Goal: Task Accomplishment & Management: Manage account settings

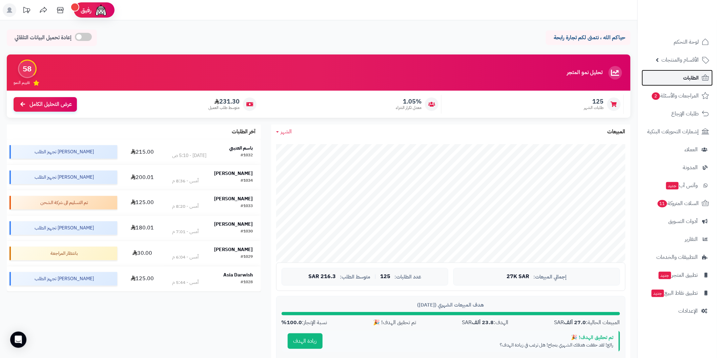
click at [686, 79] on span "الطلبات" at bounding box center [691, 77] width 16 height 9
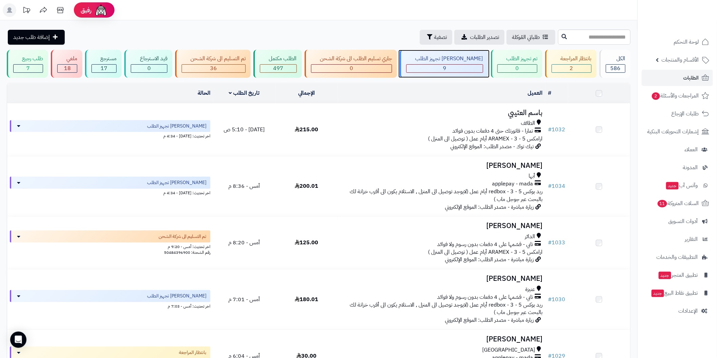
click at [473, 70] on div "9" at bounding box center [444, 69] width 76 height 8
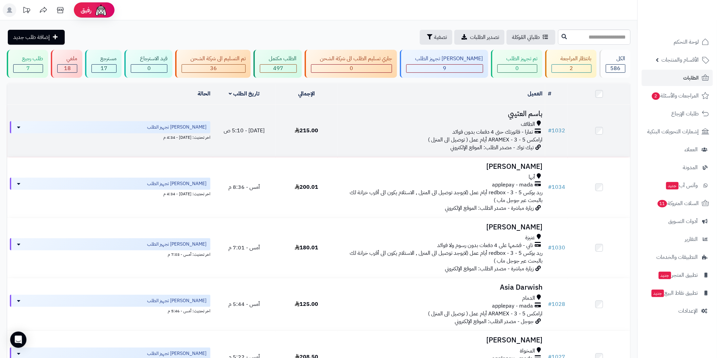
click at [535, 131] on div "تمارا - فاتورتك حتى 4 دفعات بدون فوائد" at bounding box center [441, 132] width 202 height 8
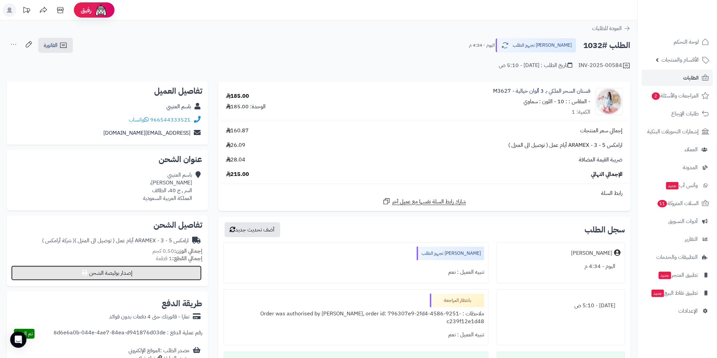
click at [187, 276] on button "إصدار بوليصة الشحن" at bounding box center [106, 273] width 190 height 15
select select "******"
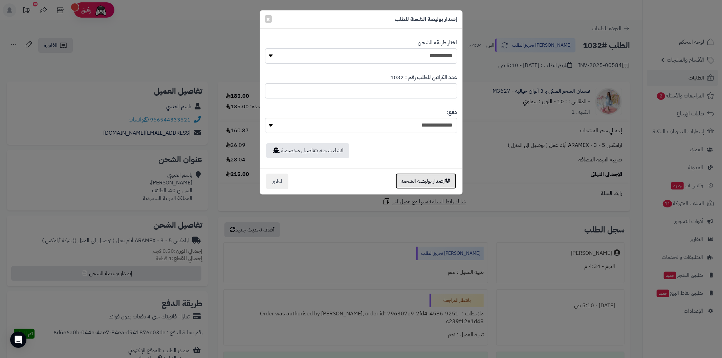
click at [411, 182] on button "إصدار بوليصة الشحنة" at bounding box center [426, 181] width 61 height 16
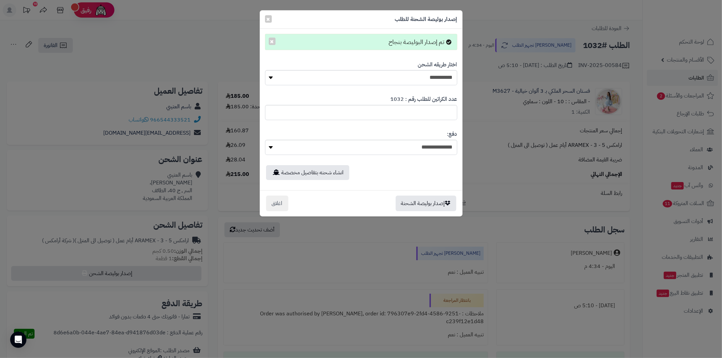
click at [523, 172] on div "**********" at bounding box center [361, 179] width 722 height 358
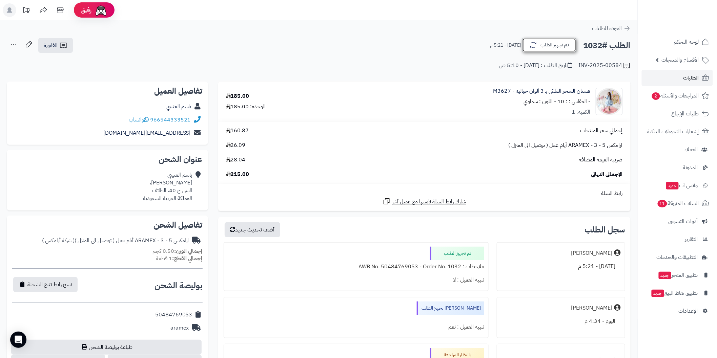
click at [542, 43] on button "تم تجهيز الطلب" at bounding box center [549, 45] width 54 height 14
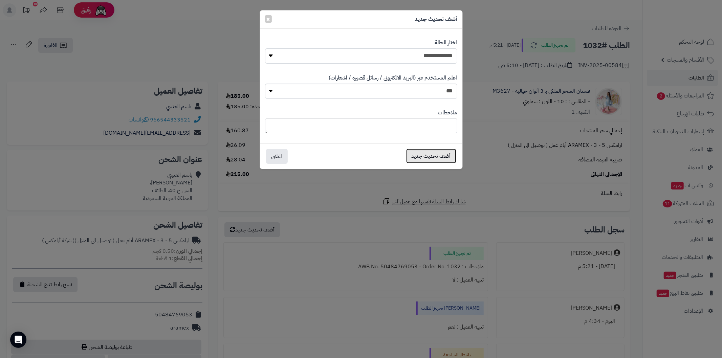
click at [416, 157] on button "أضف تحديث جديد" at bounding box center [431, 156] width 50 height 15
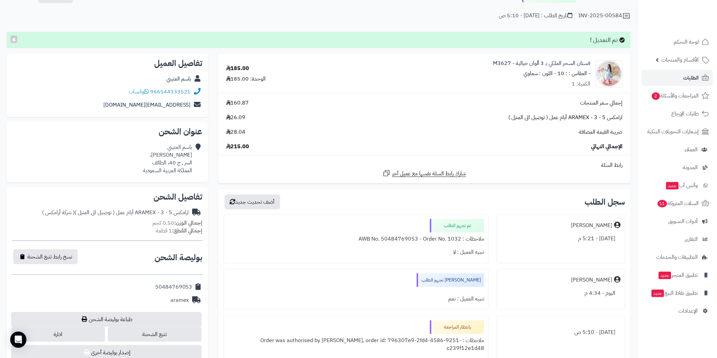
scroll to position [75, 0]
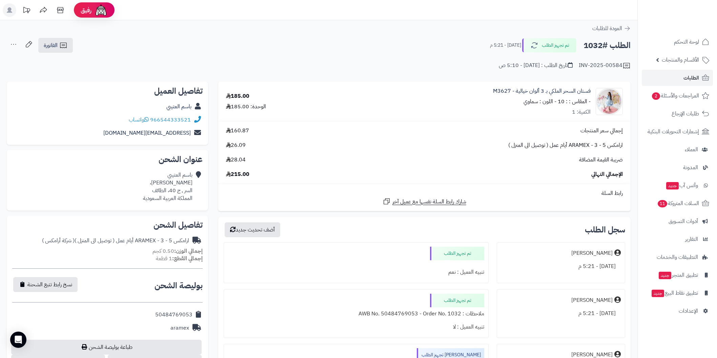
scroll to position [78, 0]
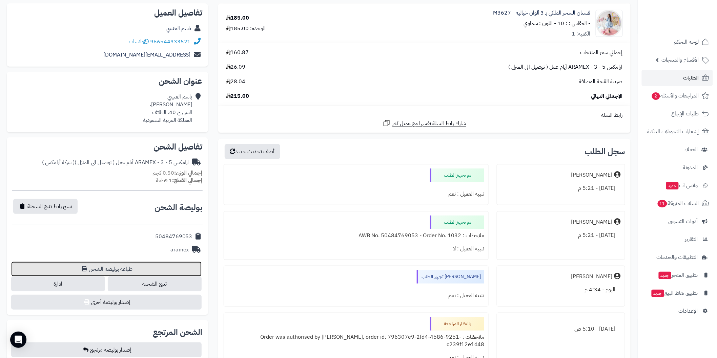
click at [151, 267] on link "طباعة بوليصة الشحن" at bounding box center [106, 269] width 190 height 15
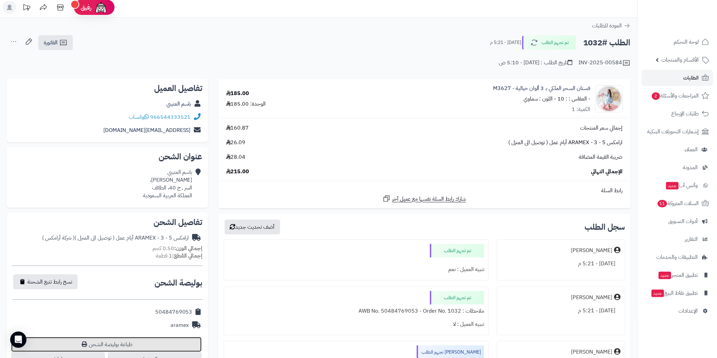
scroll to position [0, 0]
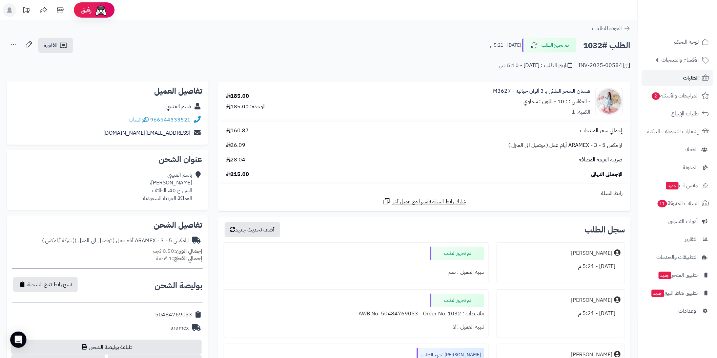
click at [684, 73] on span "الطلبات" at bounding box center [691, 77] width 16 height 9
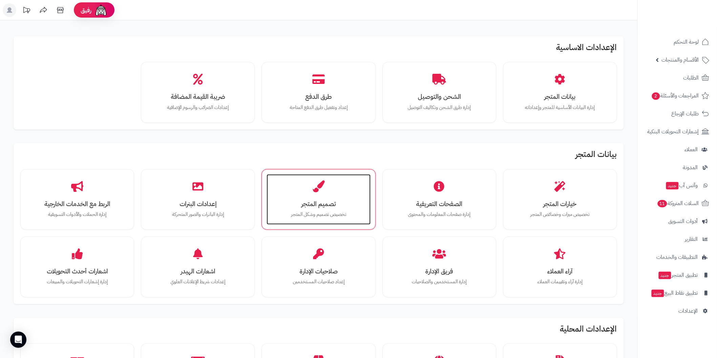
click at [333, 198] on div "تصميم المتجر تخصيص تصميم وشكل المتجر" at bounding box center [319, 199] width 104 height 51
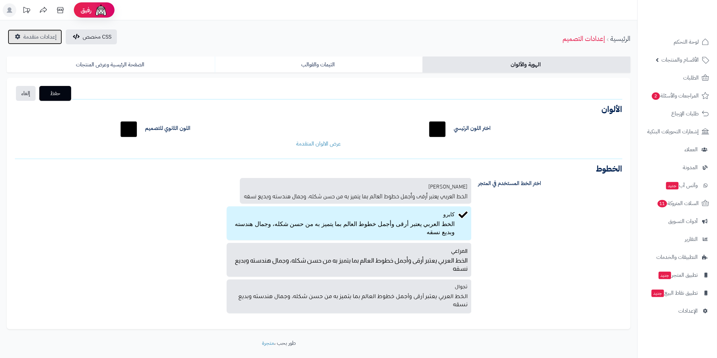
click at [39, 37] on span "إعدادات متقدمة" at bounding box center [39, 37] width 33 height 8
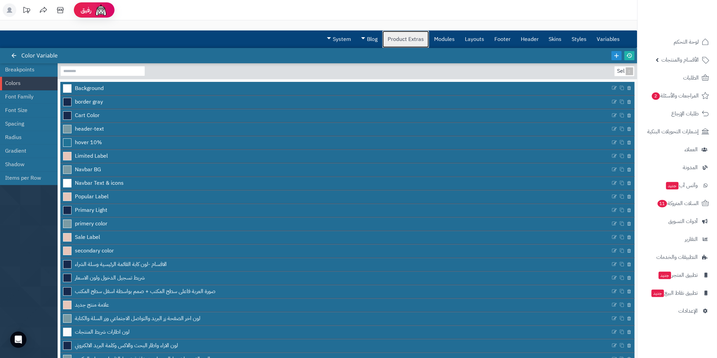
click at [419, 36] on link "Product Extras" at bounding box center [405, 39] width 46 height 17
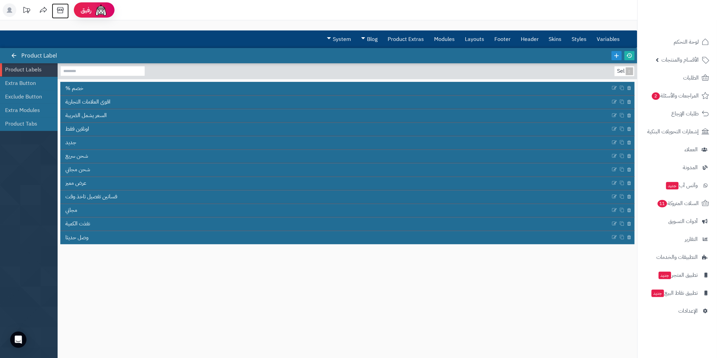
click at [62, 9] on icon at bounding box center [61, 10] width 14 height 14
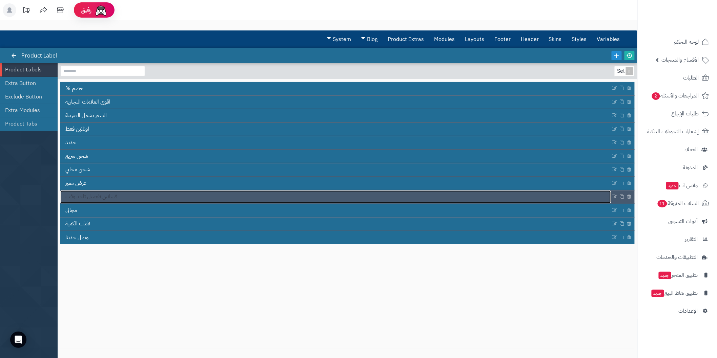
click at [184, 196] on link "فساتين تفصيل تاخذ وقت" at bounding box center [335, 197] width 550 height 13
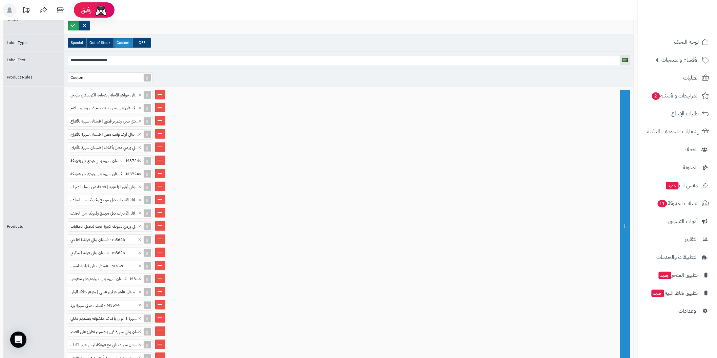
scroll to position [150, 0]
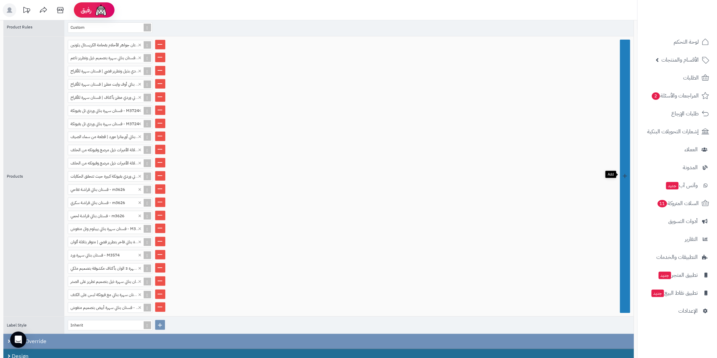
click at [625, 241] on link at bounding box center [625, 177] width 10 height 274
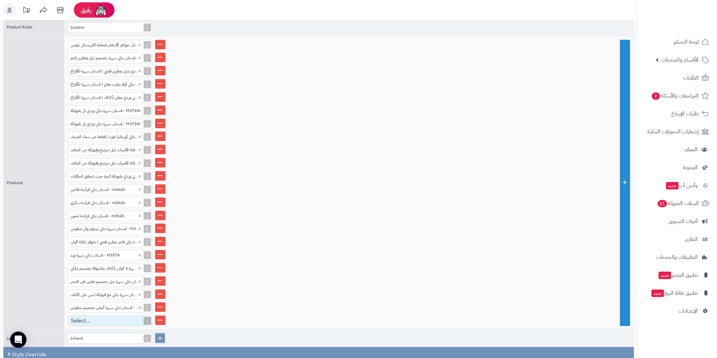
click at [102, 316] on div "Select..." at bounding box center [107, 321] width 78 height 10
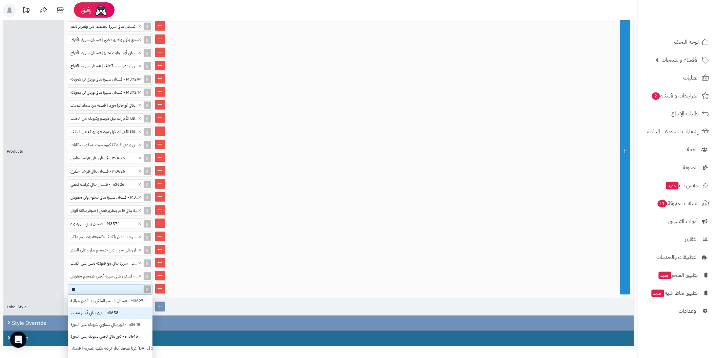
scroll to position [6, 6]
type input "****"
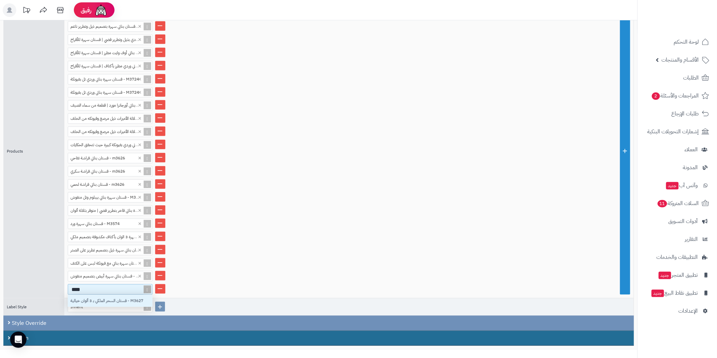
scroll to position [5, 6]
click at [136, 295] on div "فستان السحر الملكي بـ 3 ألوان خيالية - M3627" at bounding box center [110, 301] width 85 height 12
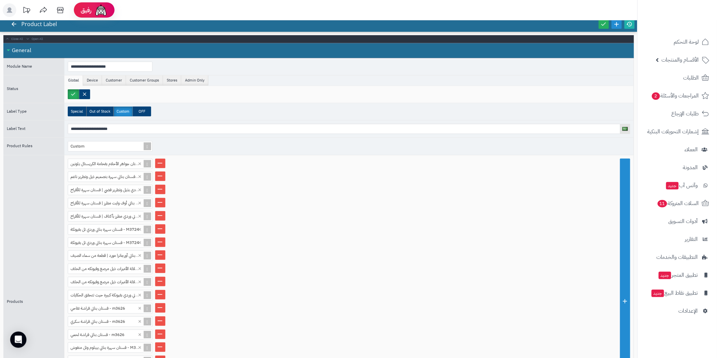
scroll to position [0, 0]
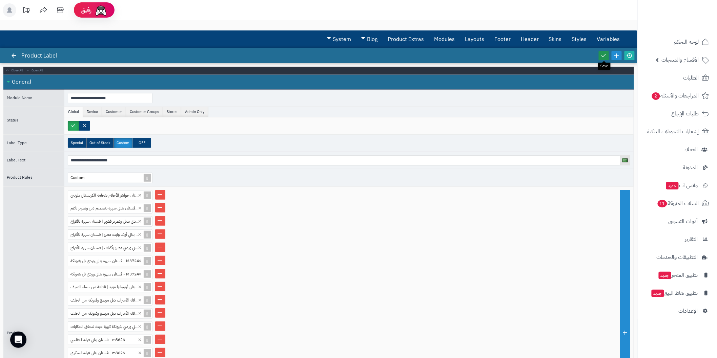
click at [601, 57] on icon at bounding box center [603, 55] width 6 height 6
click at [632, 56] on icon at bounding box center [629, 55] width 6 height 6
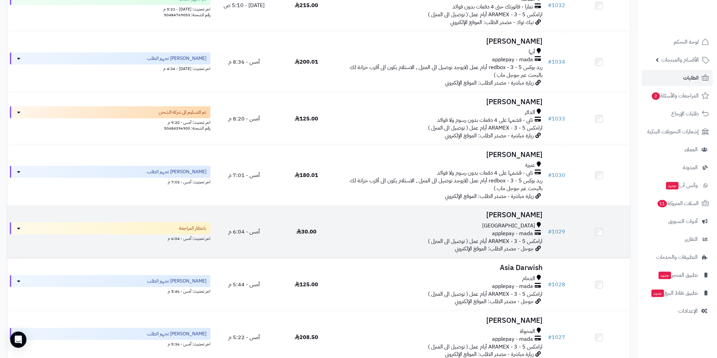
scroll to position [150, 0]
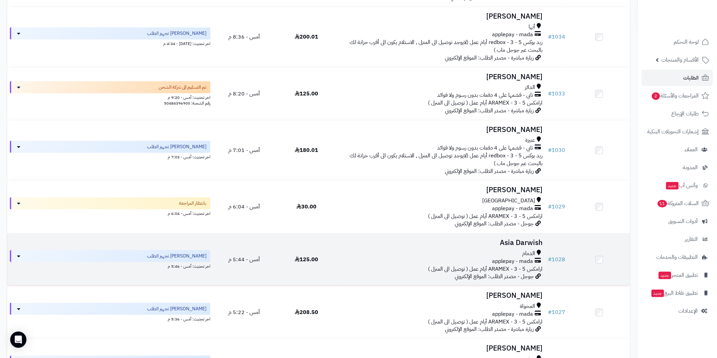
click at [529, 258] on span "applepay - mada" at bounding box center [512, 262] width 41 height 8
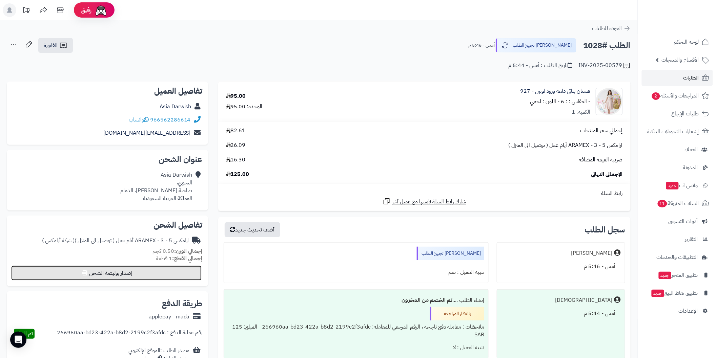
click at [180, 273] on button "إصدار بوليصة الشحن" at bounding box center [106, 273] width 190 height 15
select select "******"
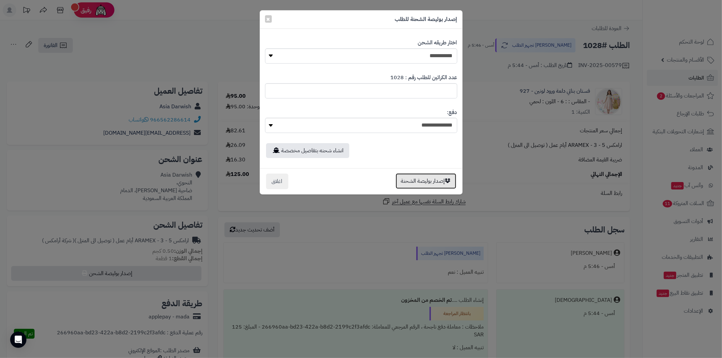
click at [438, 183] on button "إصدار بوليصة الشحنة" at bounding box center [426, 181] width 61 height 16
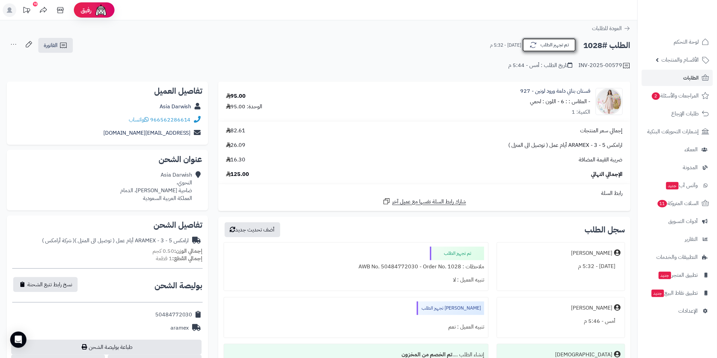
click at [543, 49] on button "تم تجهيز الطلب" at bounding box center [549, 45] width 54 height 14
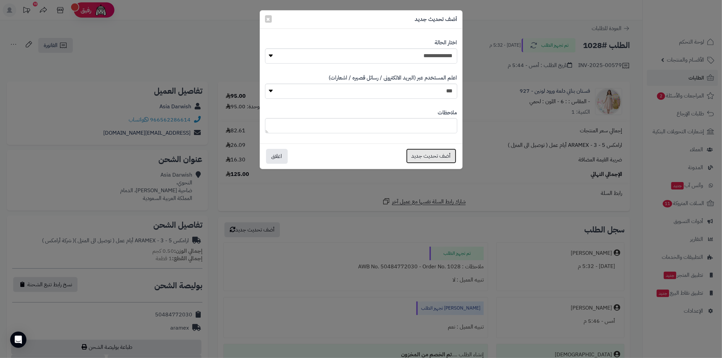
click at [428, 155] on button "أضف تحديث جديد" at bounding box center [431, 156] width 50 height 15
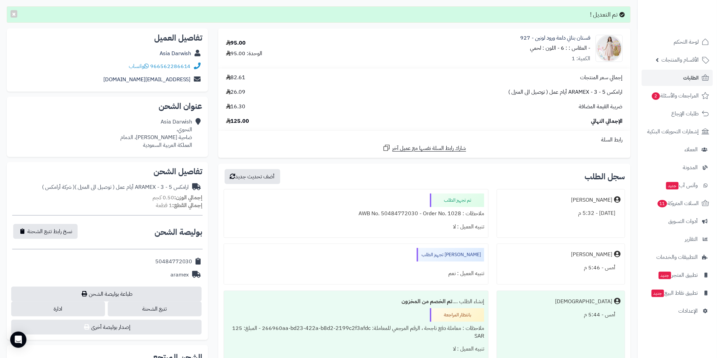
scroll to position [100, 0]
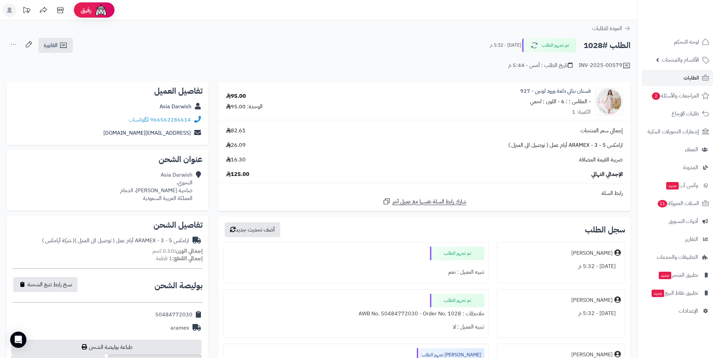
scroll to position [78, 0]
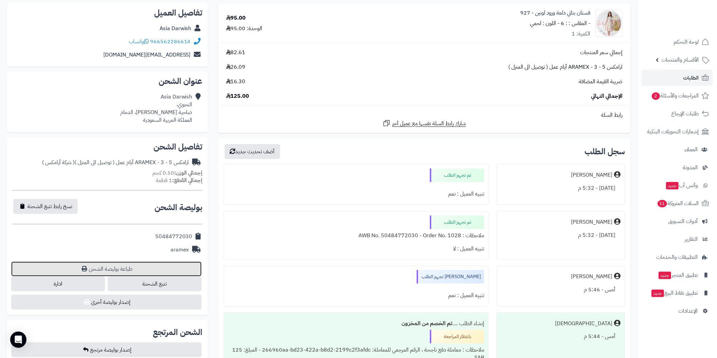
click at [172, 270] on link "طباعة بوليصة الشحن" at bounding box center [106, 269] width 190 height 15
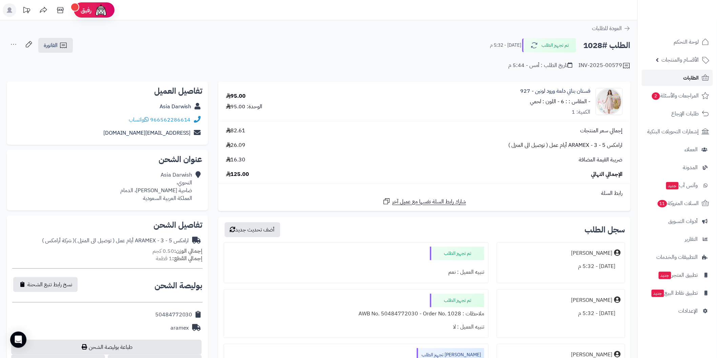
click at [682, 76] on link "الطلبات" at bounding box center [676, 78] width 71 height 16
